Goal: Navigation & Orientation: Find specific page/section

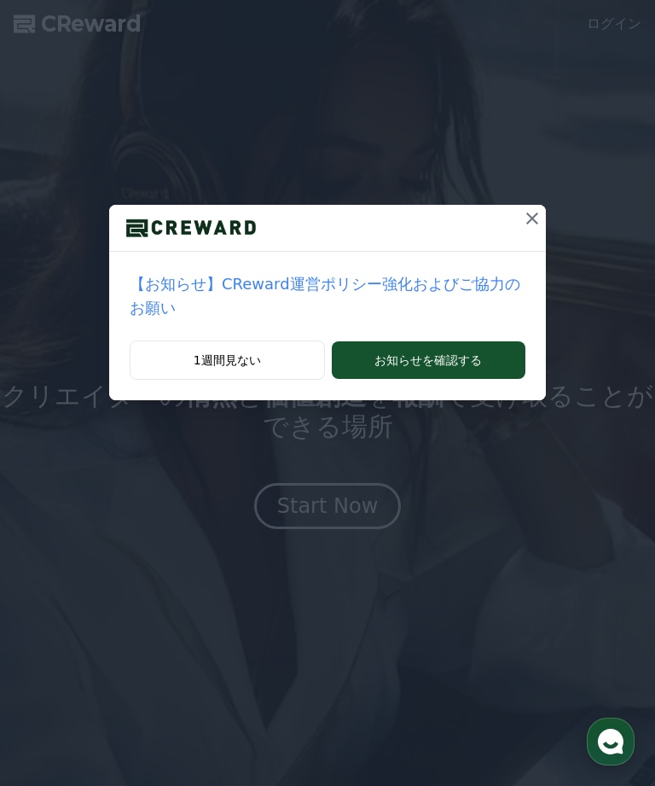
click at [477, 358] on button "お知らせを確認する" at bounding box center [429, 360] width 194 height 38
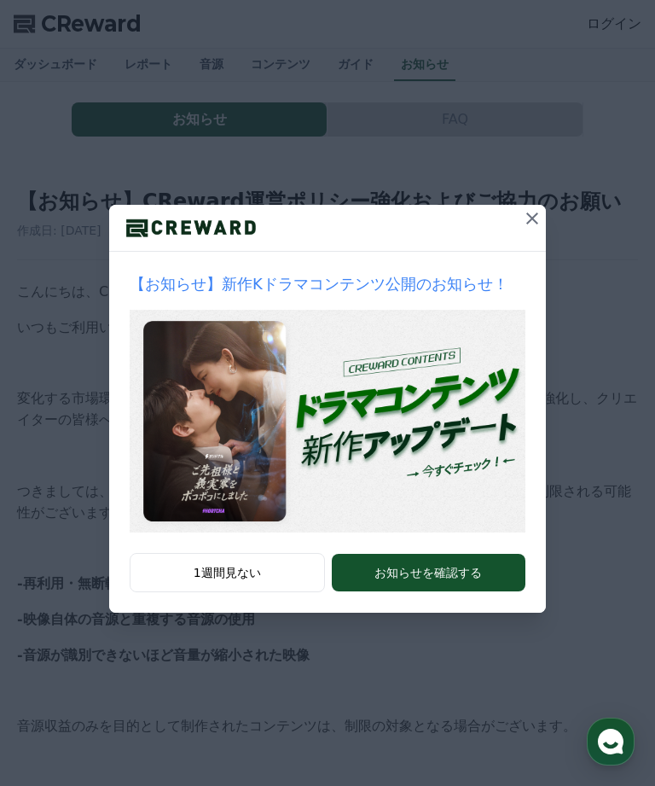
click at [569, 208] on div "【お知らせ】新作Kドラマコンテンツ公開のお知らせ！ 1週間見ない お知らせを確認する" at bounding box center [327, 320] width 655 height 640
click at [535, 213] on icon at bounding box center [532, 218] width 20 height 20
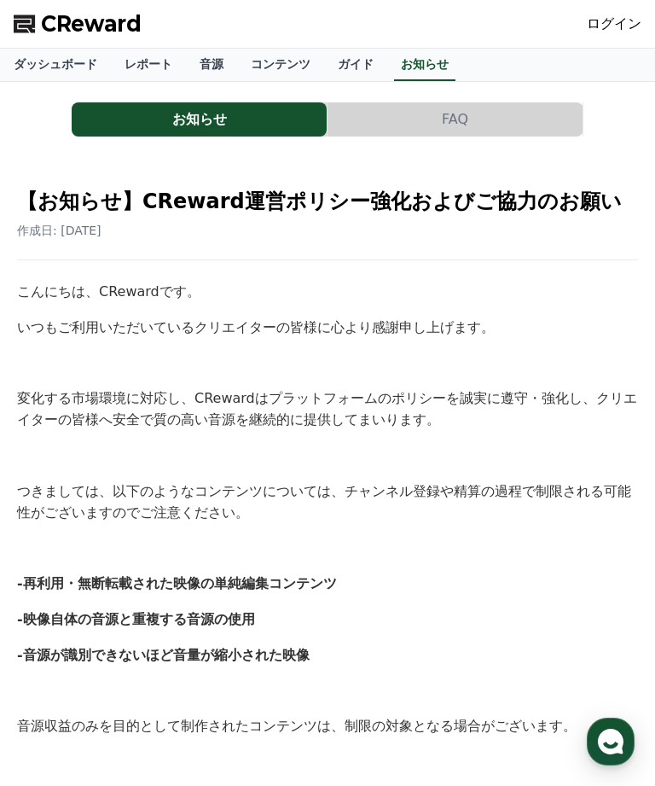
click at [12, 61] on link "ダッシュボード" at bounding box center [55, 65] width 111 height 32
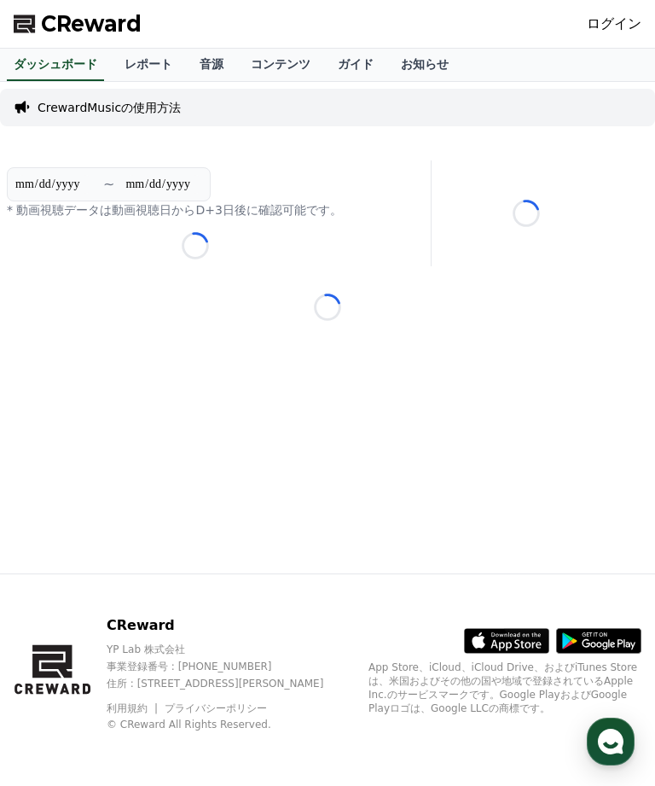
click at [41, 20] on span "CReward" at bounding box center [91, 23] width 101 height 27
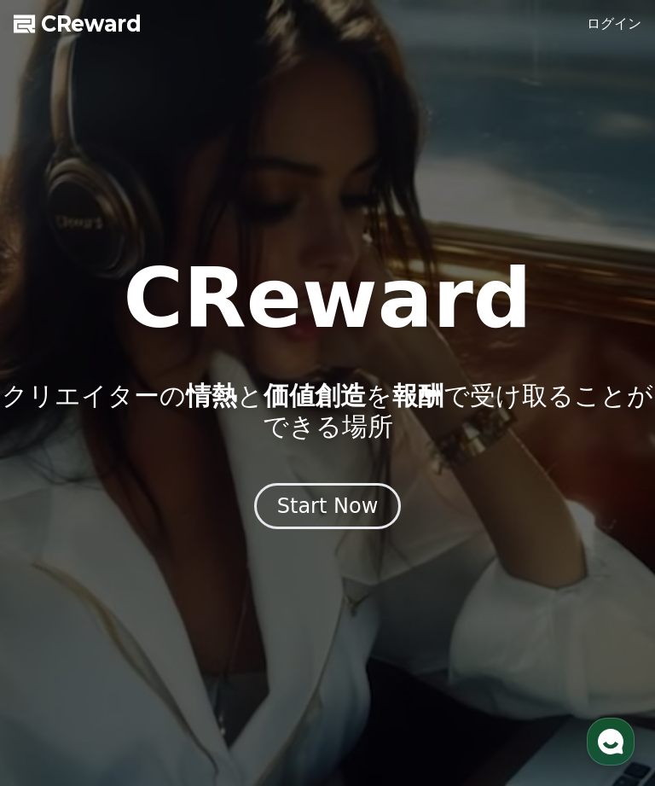
click at [603, 731] on icon "button" at bounding box center [611, 741] width 31 height 31
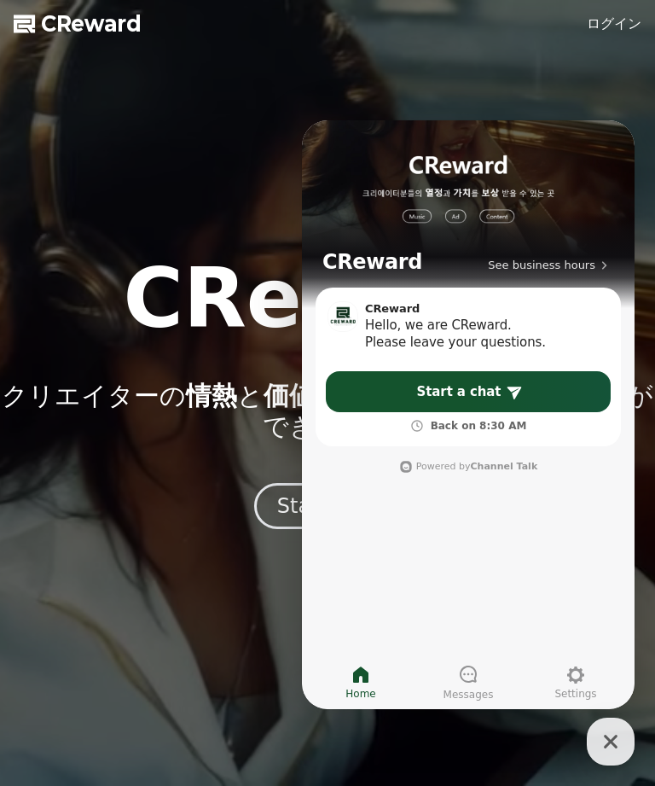
click at [240, 637] on div at bounding box center [327, 393] width 655 height 786
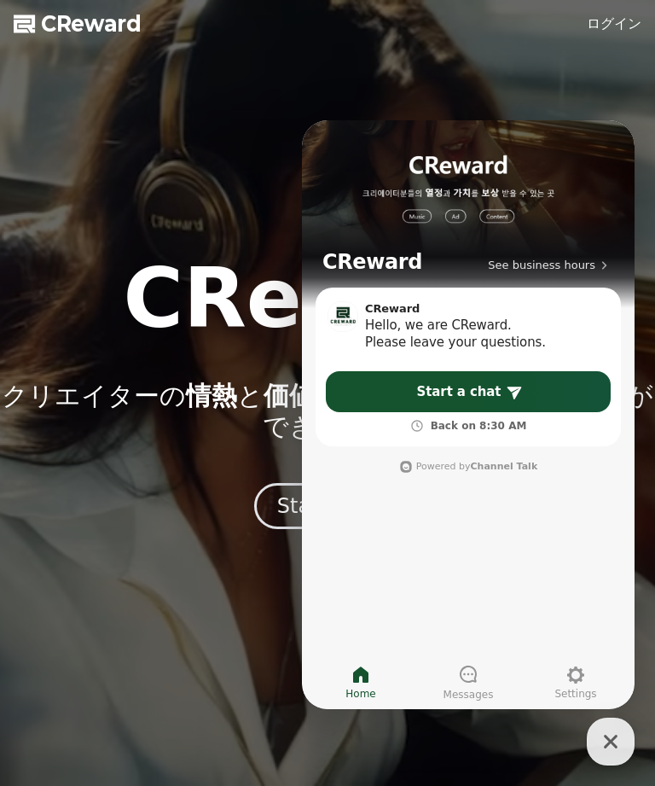
click at [605, 738] on icon "button" at bounding box center [611, 741] width 31 height 31
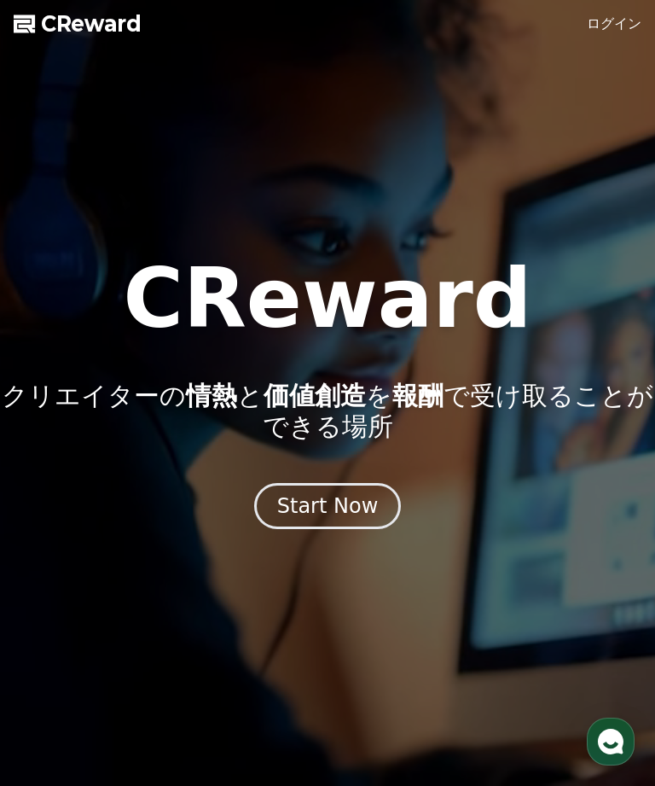
click at [358, 514] on div "Start Now" at bounding box center [328, 505] width 102 height 27
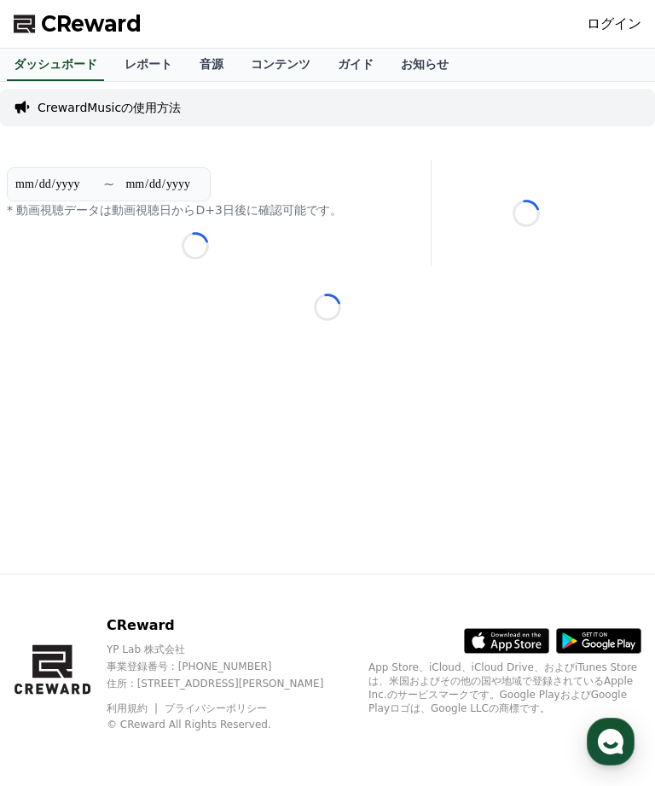
click at [271, 64] on link "コンテンツ" at bounding box center [280, 65] width 87 height 32
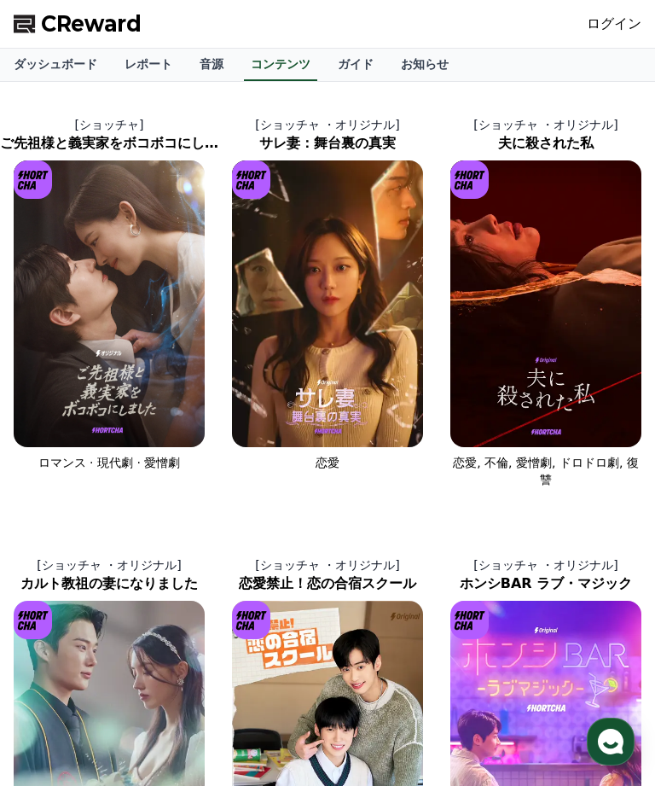
click at [134, 64] on link "レポート" at bounding box center [148, 65] width 75 height 32
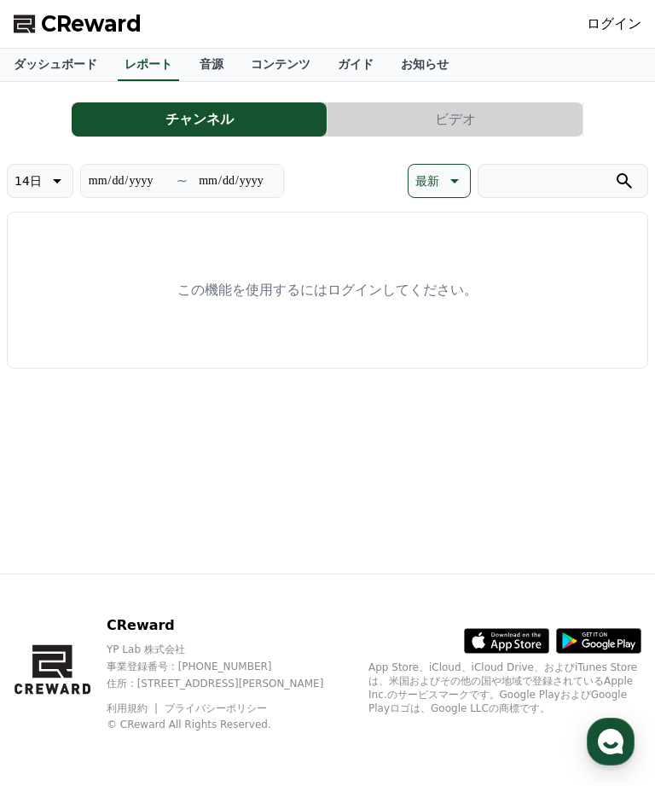
click at [189, 65] on link "音源" at bounding box center [211, 65] width 51 height 32
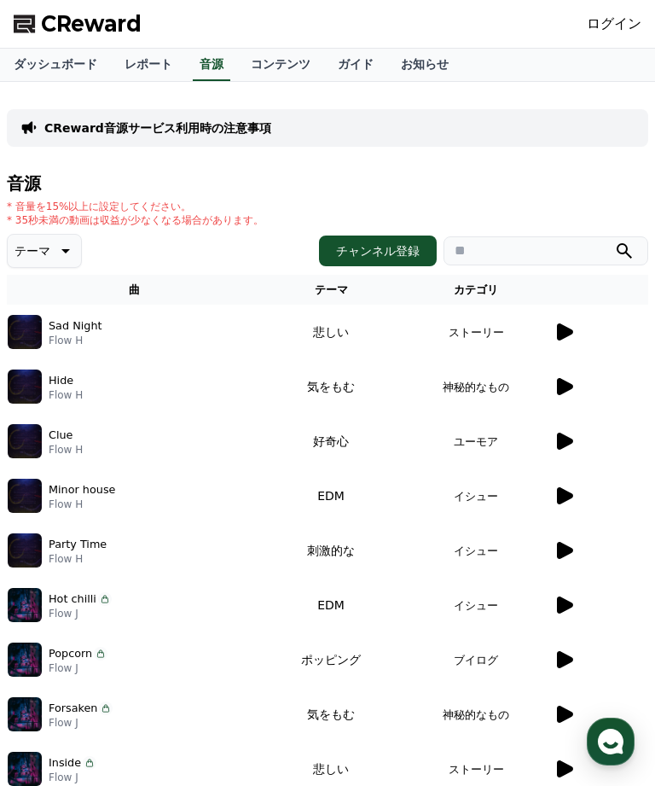
click at [566, 327] on icon at bounding box center [565, 331] width 16 height 17
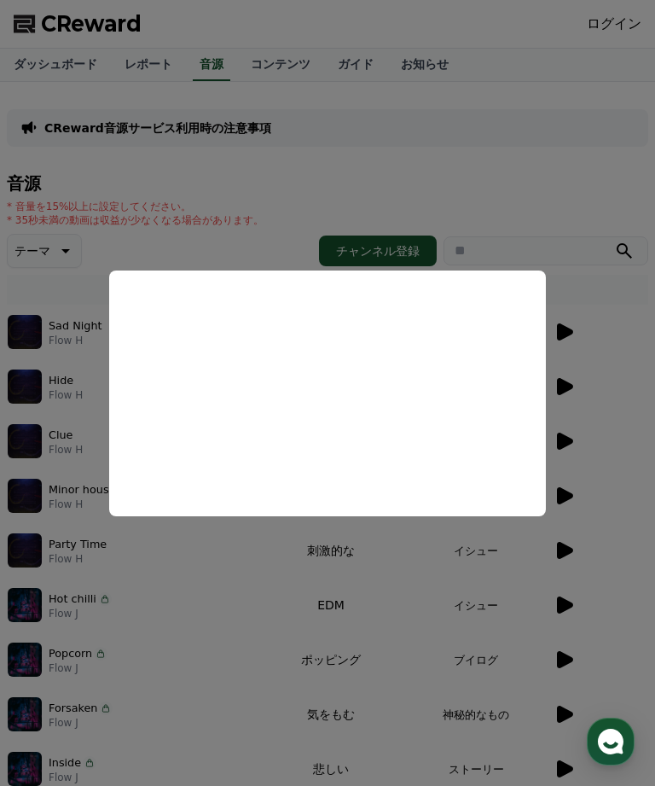
click at [483, 206] on button "close modal" at bounding box center [327, 393] width 655 height 786
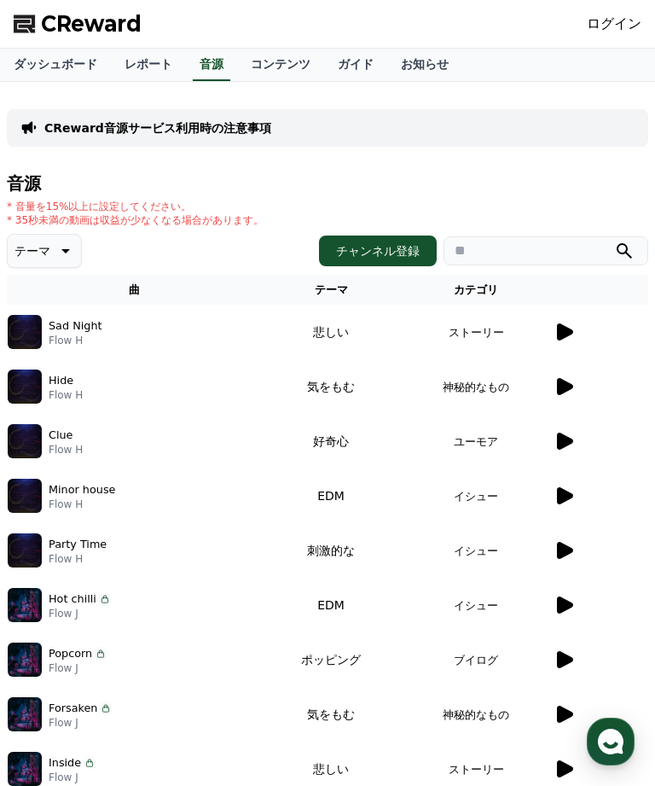
click at [566, 387] on icon at bounding box center [565, 386] width 16 height 17
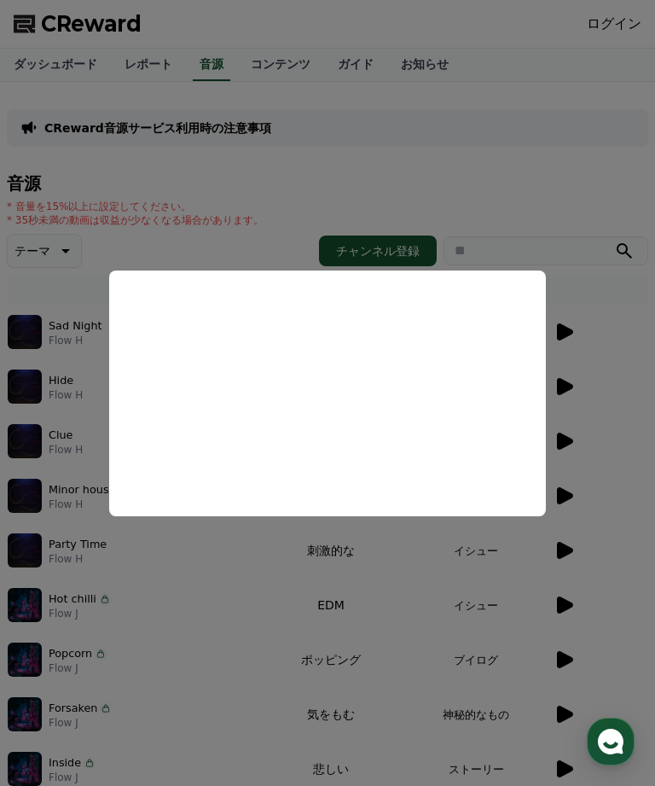
click at [573, 443] on button "close modal" at bounding box center [327, 393] width 655 height 786
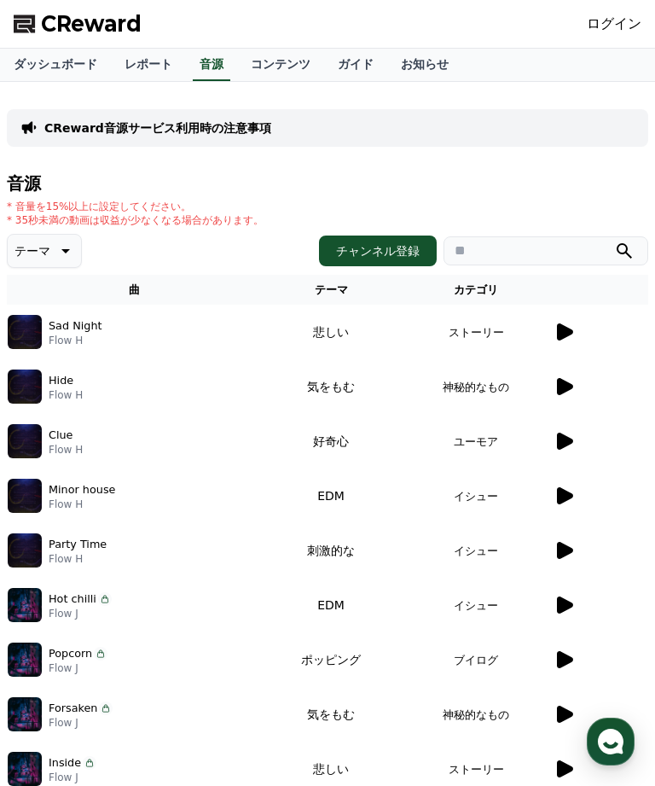
click at [573, 438] on icon at bounding box center [564, 441] width 20 height 20
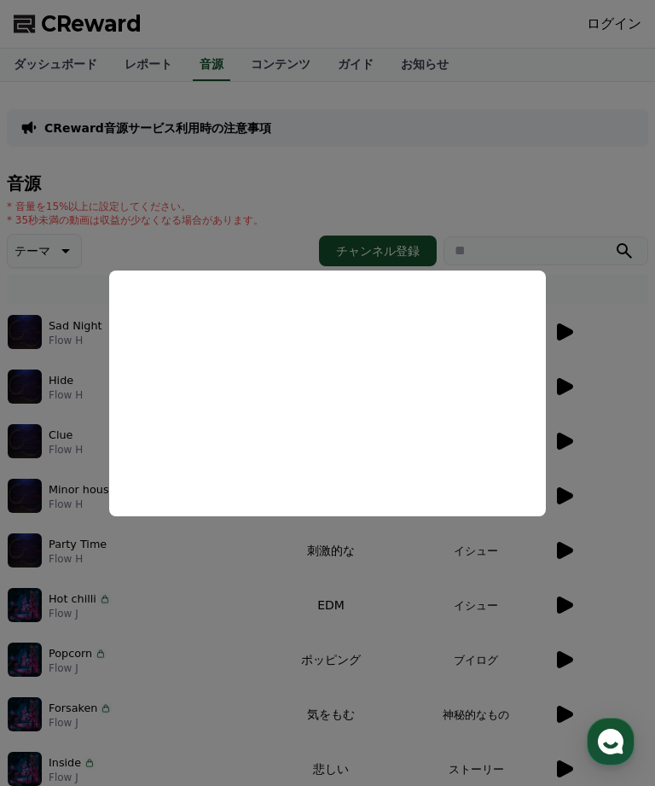
click at [590, 341] on button "close modal" at bounding box center [327, 393] width 655 height 786
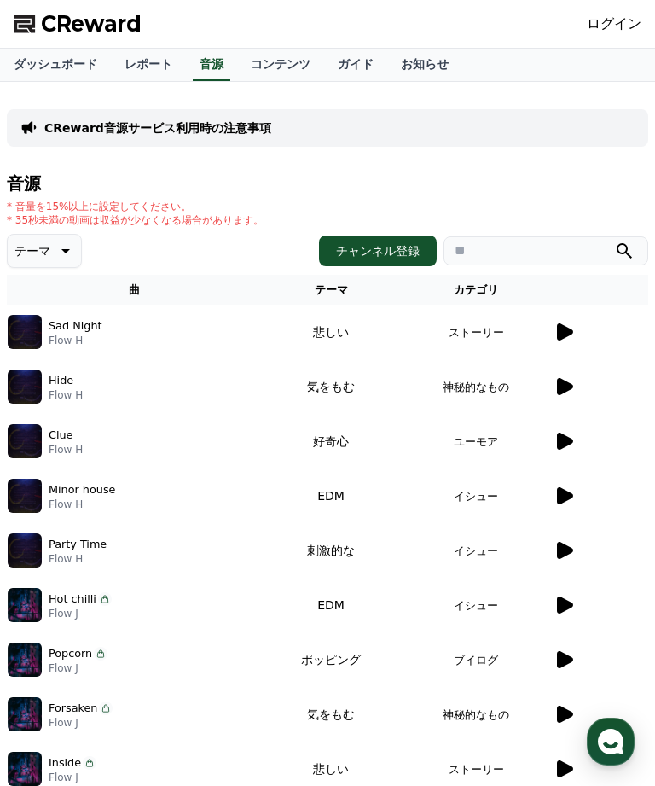
click at [49, 249] on button "テーマ" at bounding box center [44, 251] width 75 height 34
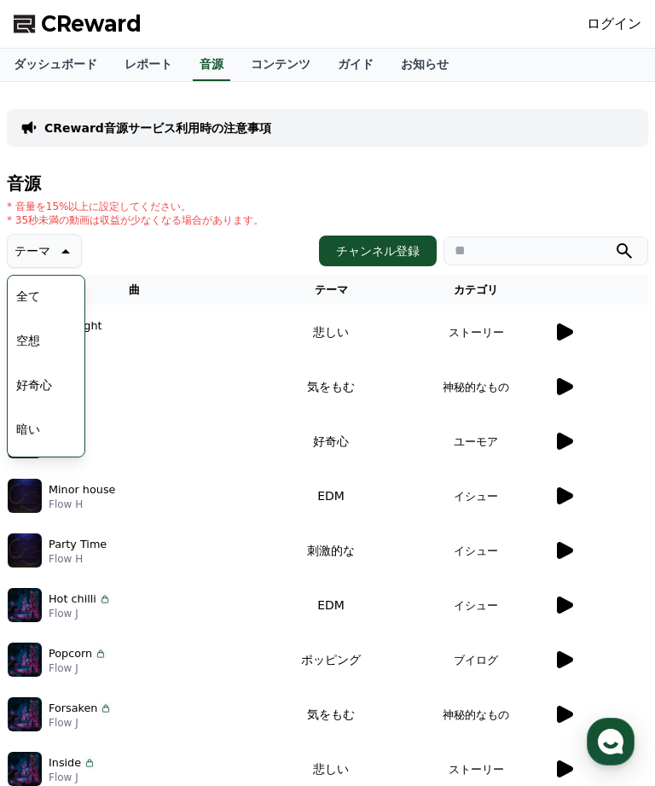
click at [55, 389] on button "好奇心" at bounding box center [34, 385] width 50 height 38
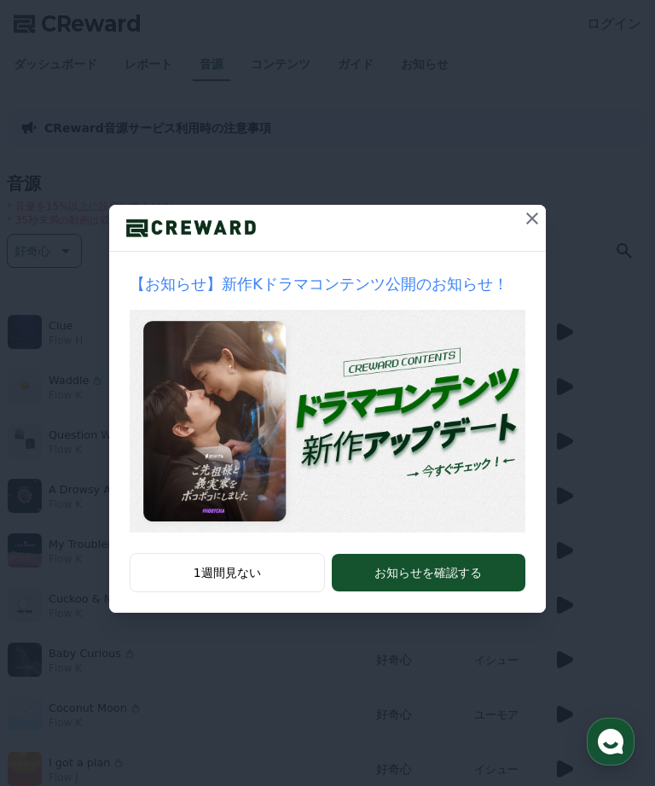
click at [526, 215] on icon at bounding box center [532, 218] width 20 height 20
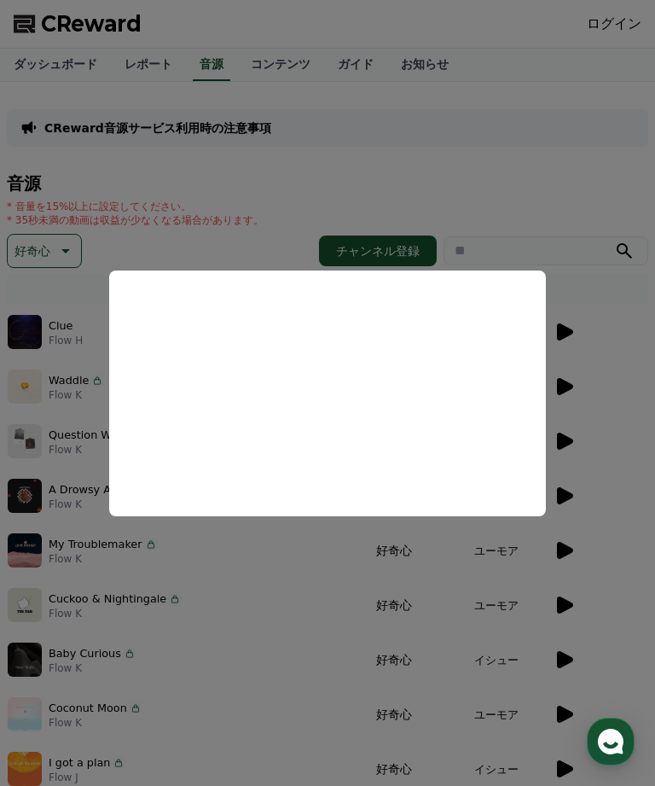
click at [568, 384] on button "close modal" at bounding box center [327, 393] width 655 height 786
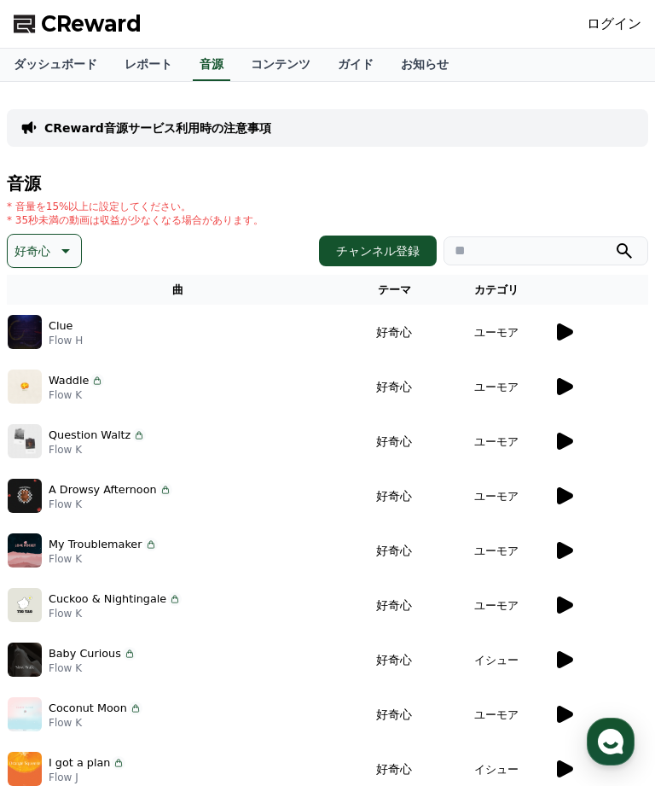
click at [566, 385] on icon at bounding box center [565, 386] width 16 height 17
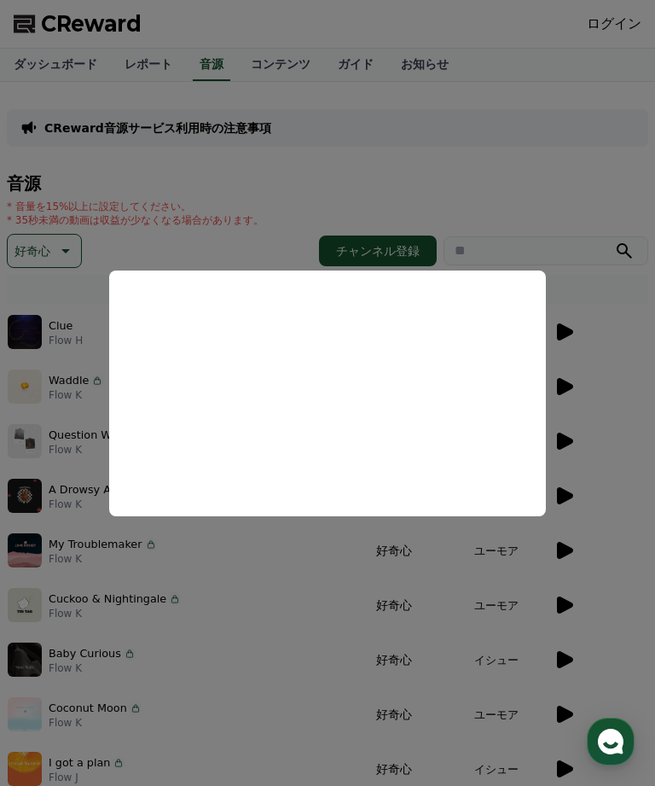
click at [562, 547] on button "close modal" at bounding box center [327, 393] width 655 height 786
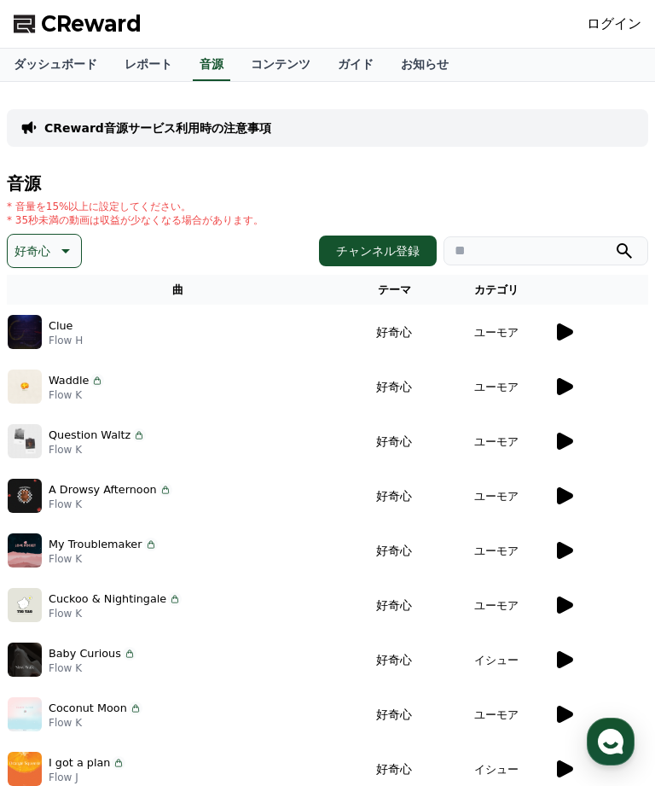
click at [343, 56] on link "ガイド" at bounding box center [355, 65] width 63 height 32
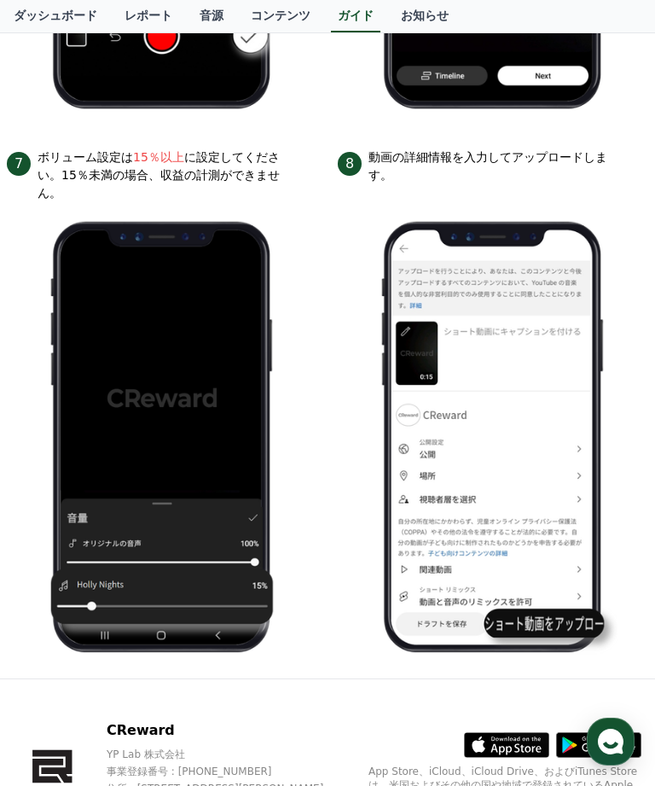
scroll to position [1738, 0]
